Goal: Use online tool/utility: Utilize a website feature to perform a specific function

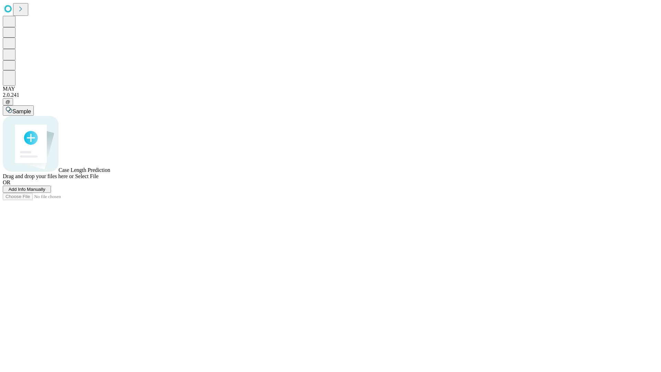
click at [98, 179] on span "Select File" at bounding box center [86, 176] width 23 height 6
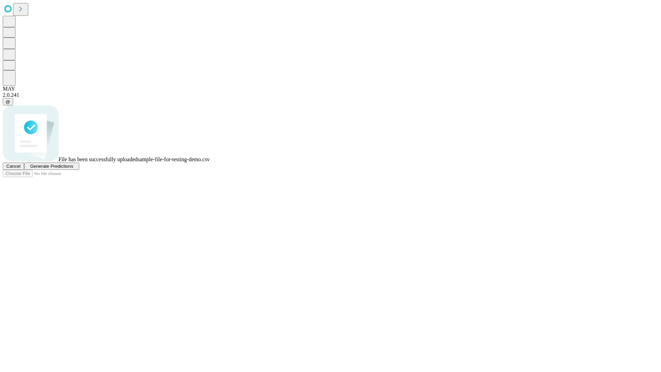
click at [73, 169] on span "Generate Predictions" at bounding box center [51, 165] width 43 height 5
